Goal: Find specific page/section: Find specific page/section

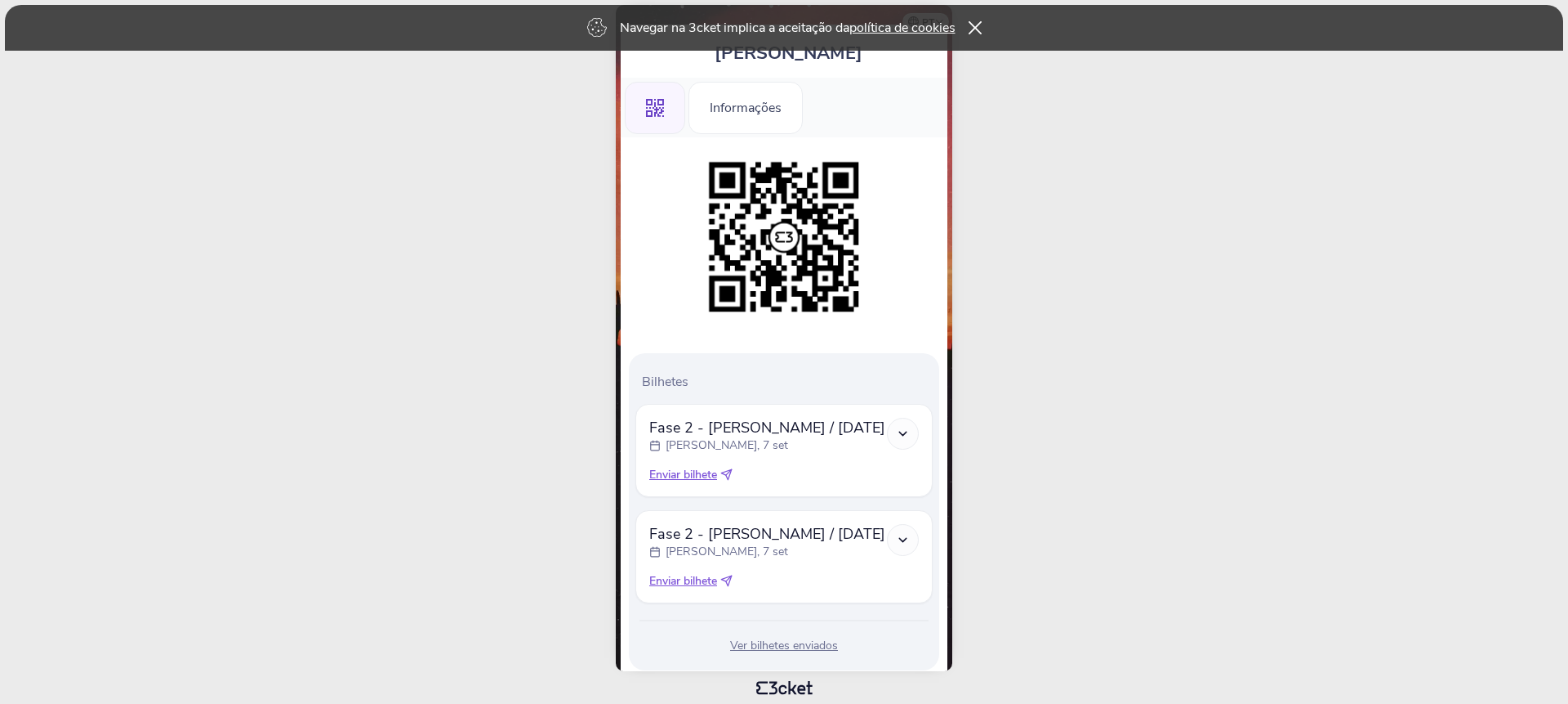
scroll to position [102, 0]
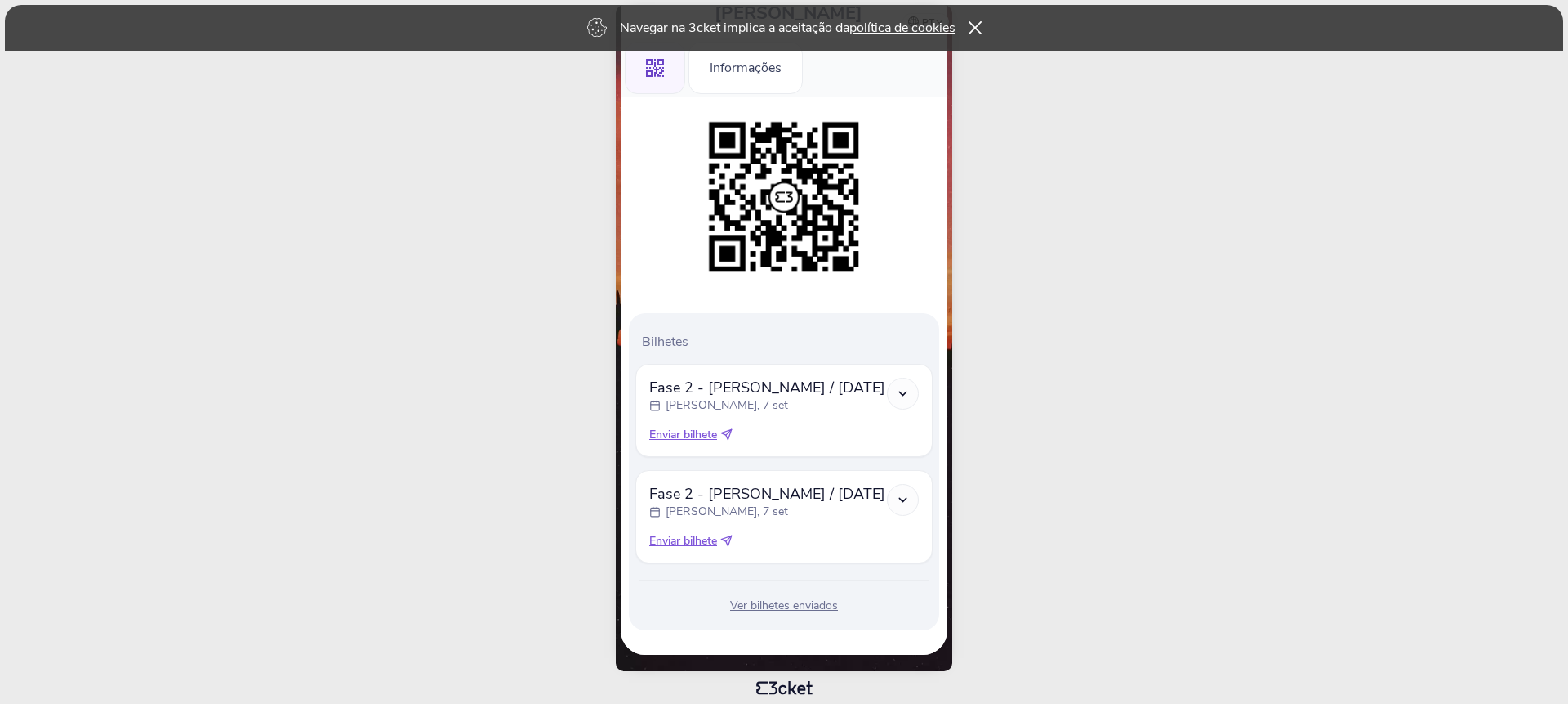
click at [898, 397] on icon at bounding box center [903, 393] width 14 height 14
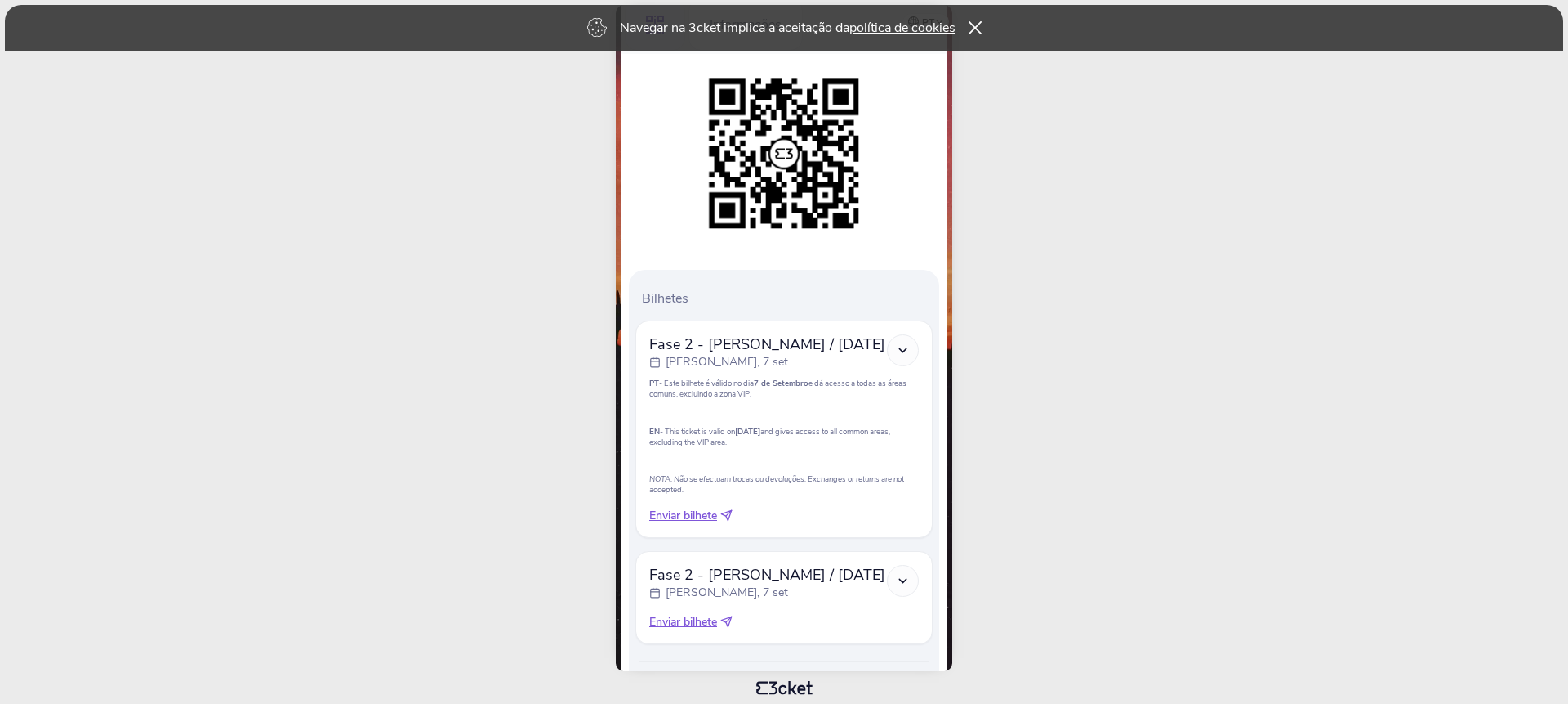
scroll to position [225, 0]
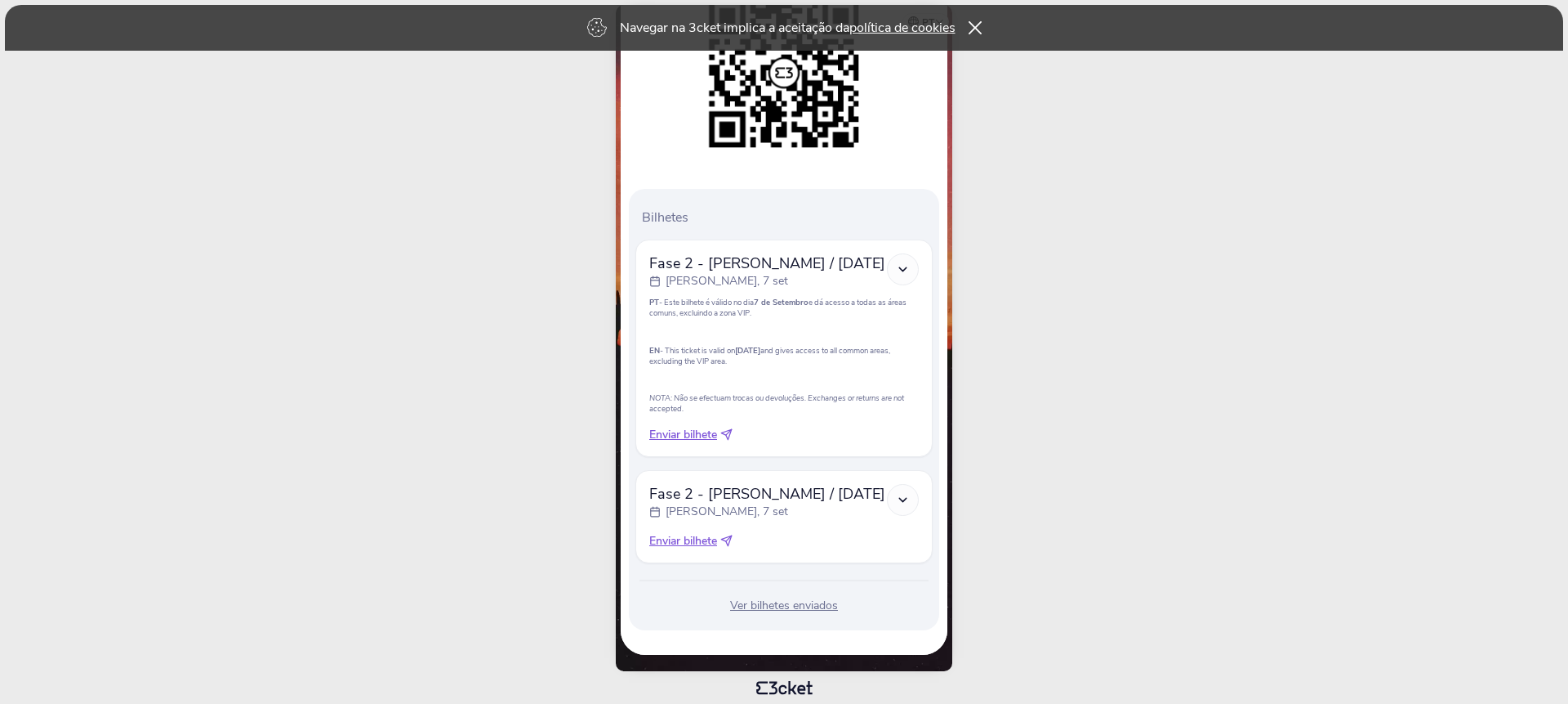
click at [907, 501] on icon at bounding box center [903, 499] width 14 height 14
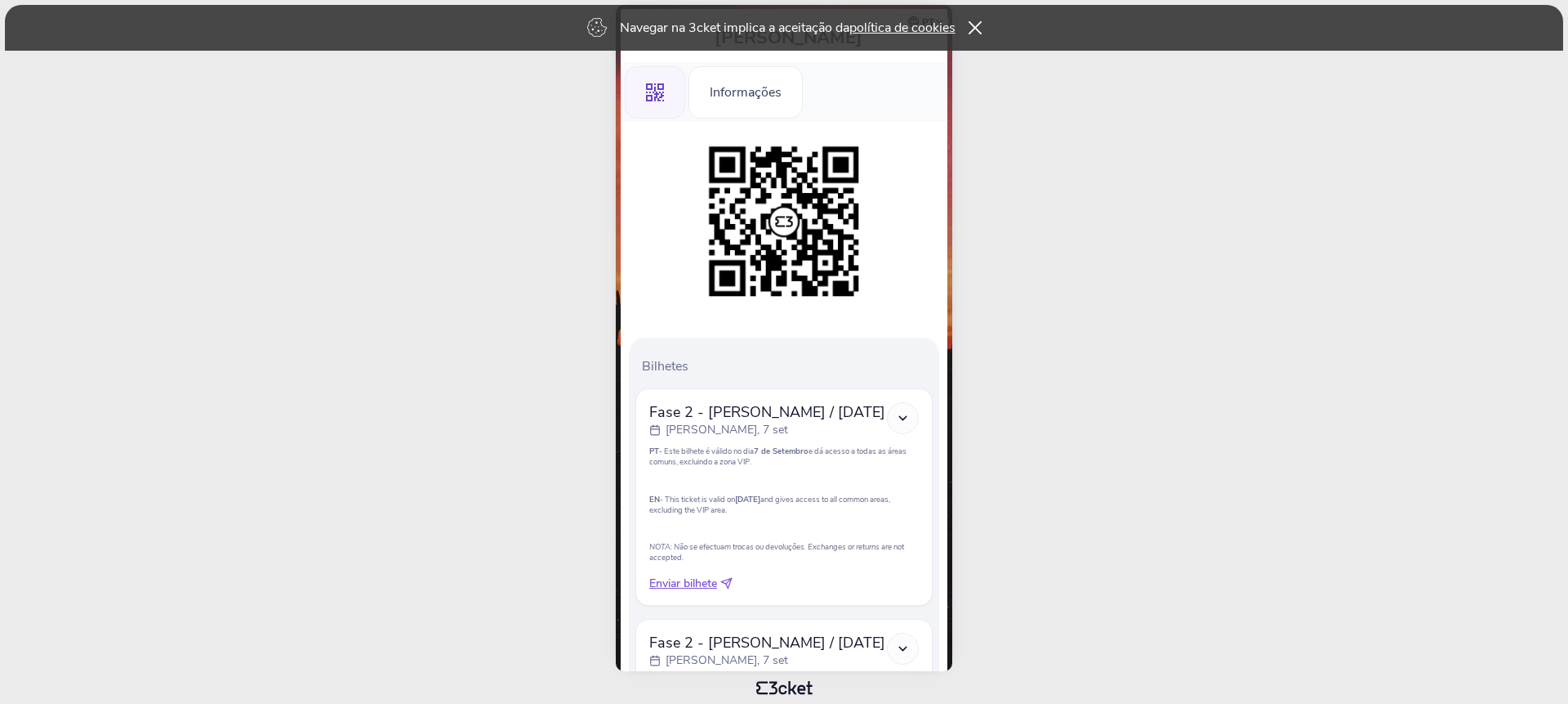
scroll to position [0, 0]
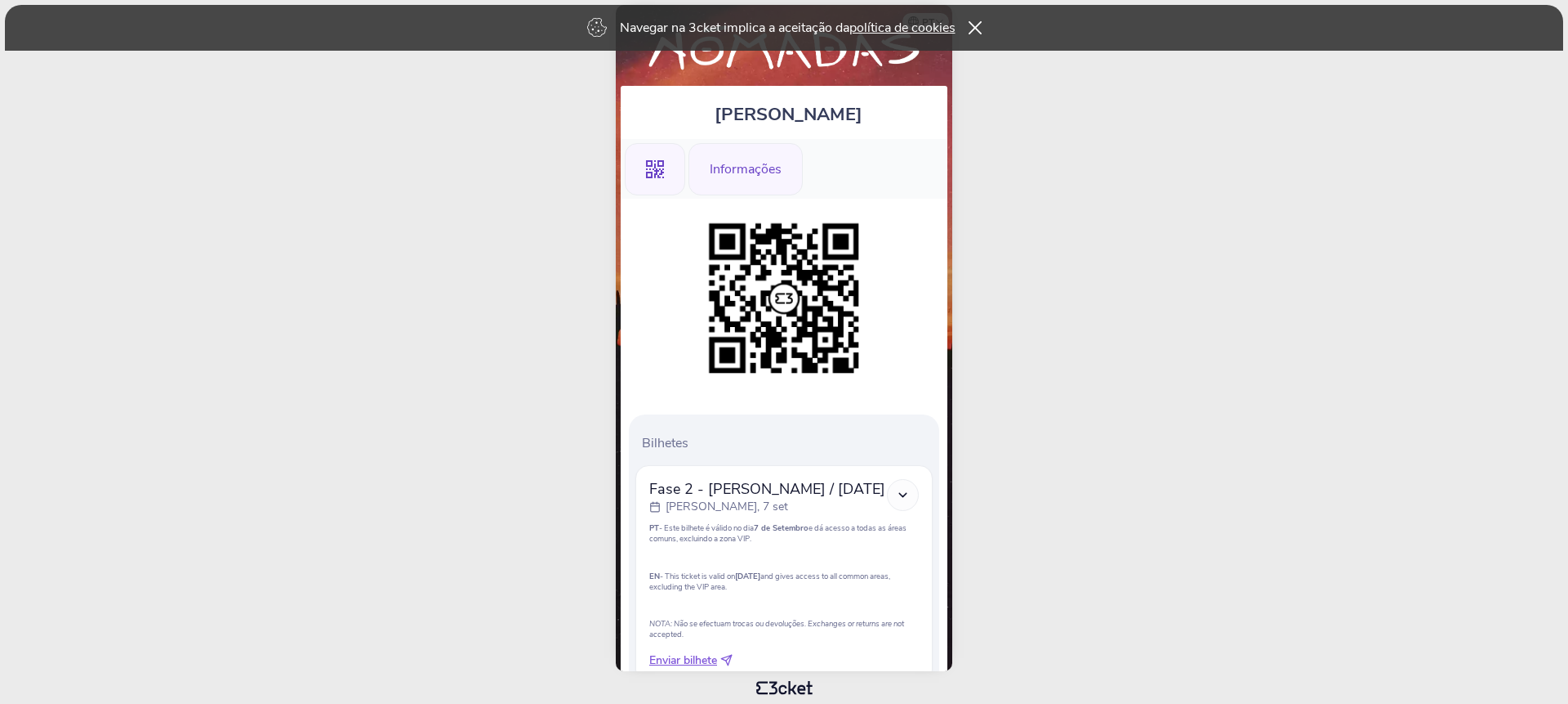
click at [730, 166] on div "Informações" at bounding box center [745, 169] width 114 height 52
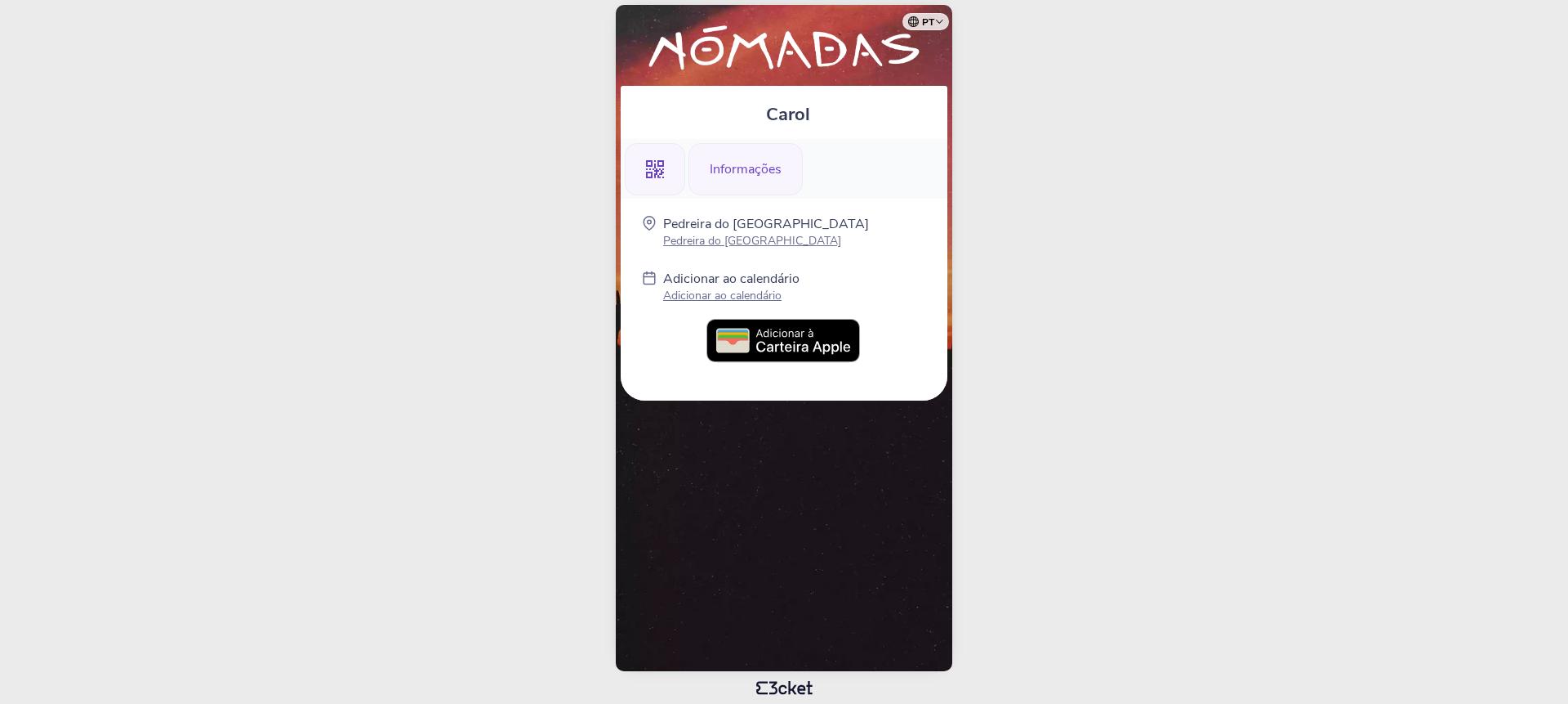
click at [647, 170] on icon ".st0{fill-rule:evenodd;clip-rule:evenodd;}" at bounding box center [654, 169] width 18 height 18
